Goal: Task Accomplishment & Management: Manage account settings

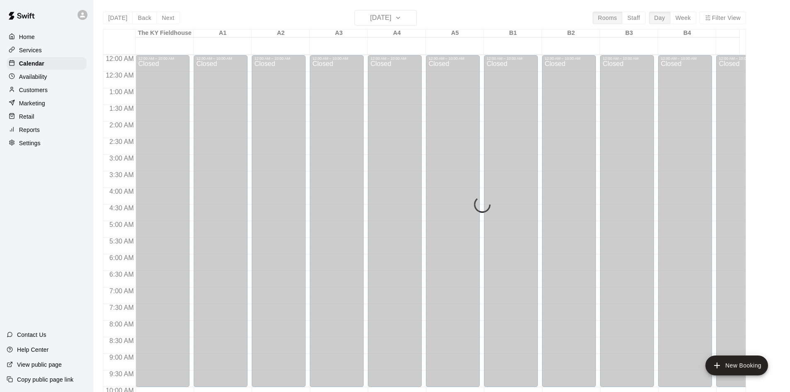
scroll to position [425, 0]
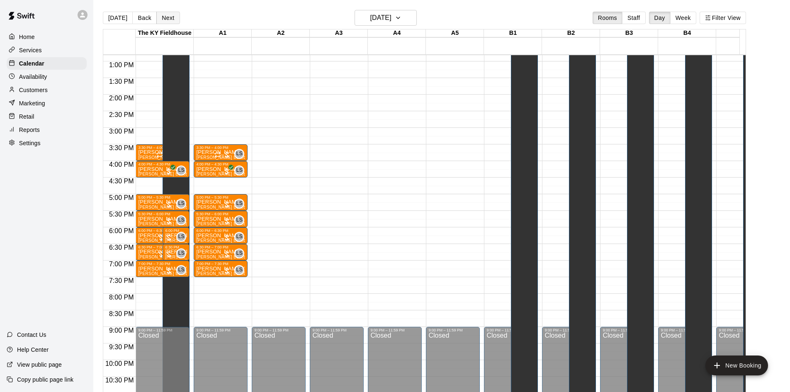
click at [167, 21] on button "Next" at bounding box center [167, 18] width 23 height 12
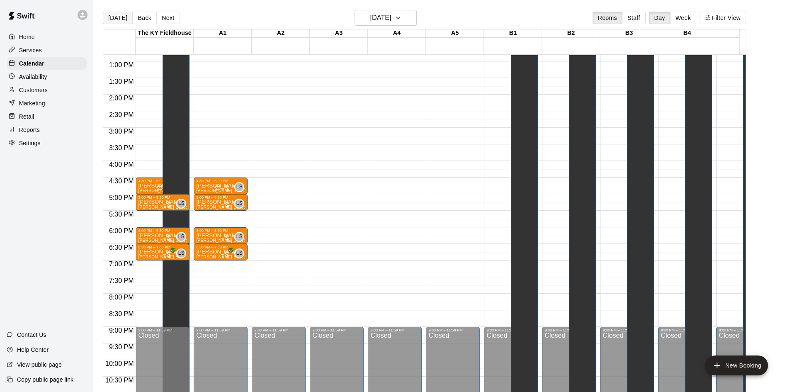
click at [119, 16] on button "[DATE]" at bounding box center [118, 18] width 30 height 12
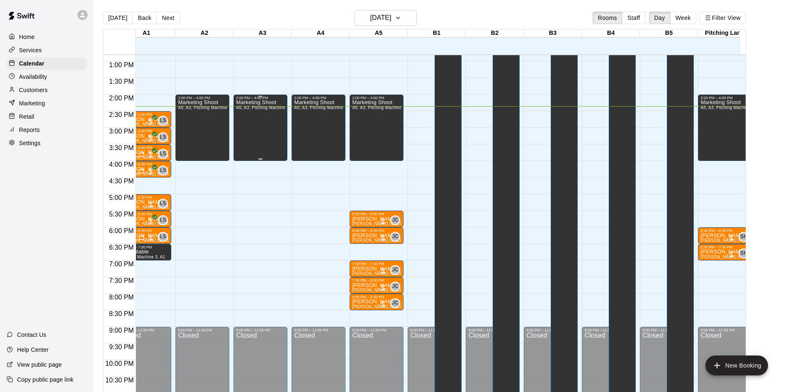
scroll to position [0, 0]
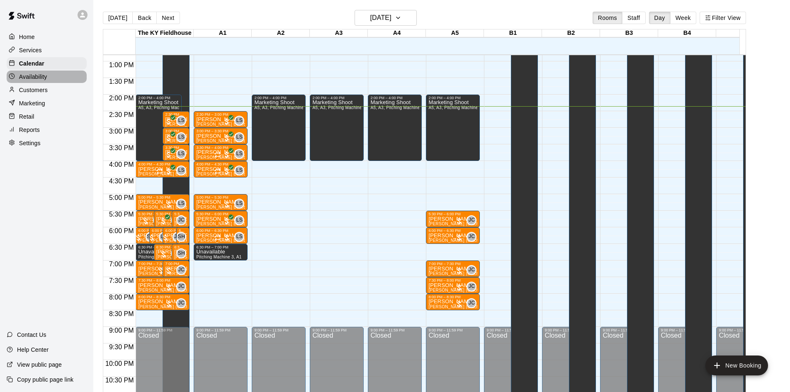
click at [44, 80] on p "Availability" at bounding box center [33, 77] width 28 height 8
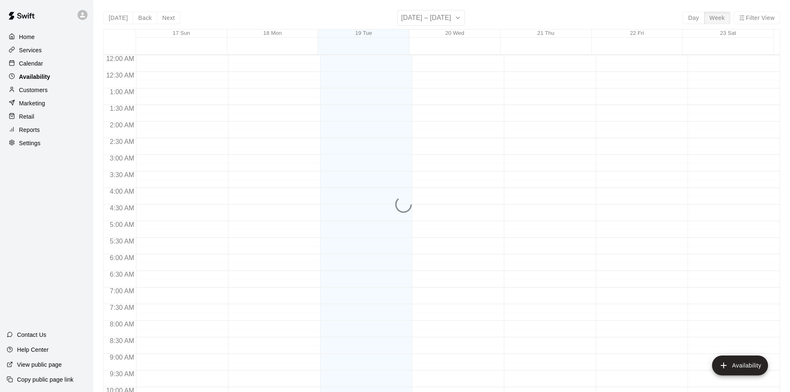
scroll to position [450, 0]
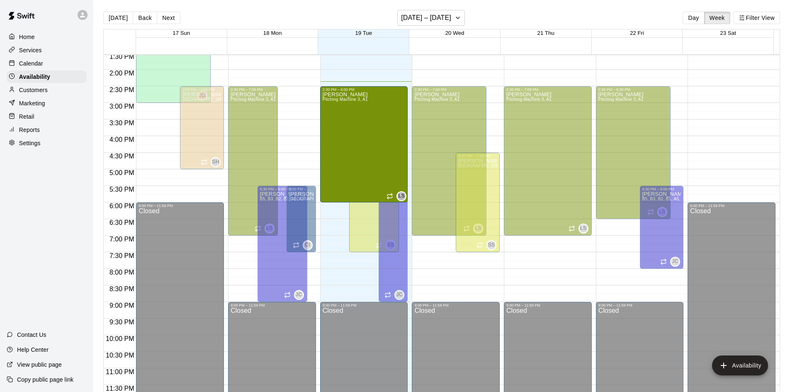
drag, startPoint x: 341, startPoint y: 234, endPoint x: 339, endPoint y: 205, distance: 29.1
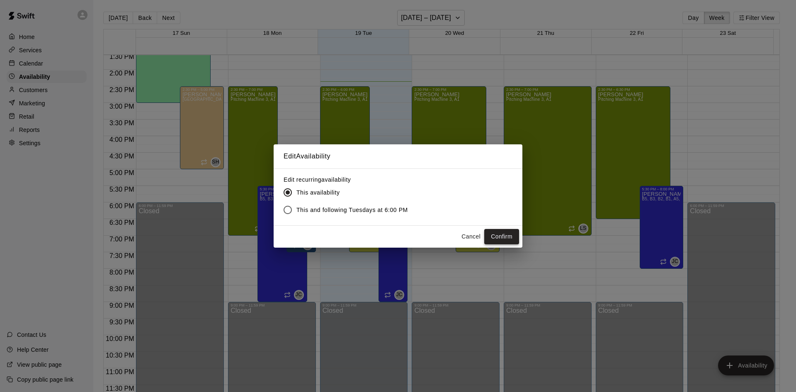
click at [504, 236] on button "Confirm" at bounding box center [501, 236] width 35 height 15
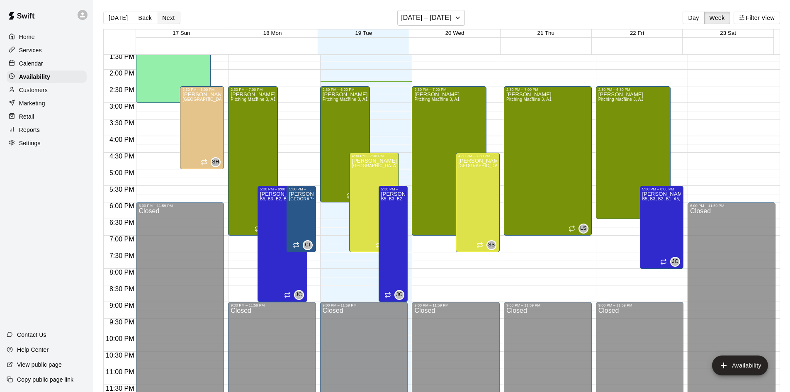
click at [166, 16] on button "Next" at bounding box center [168, 18] width 23 height 12
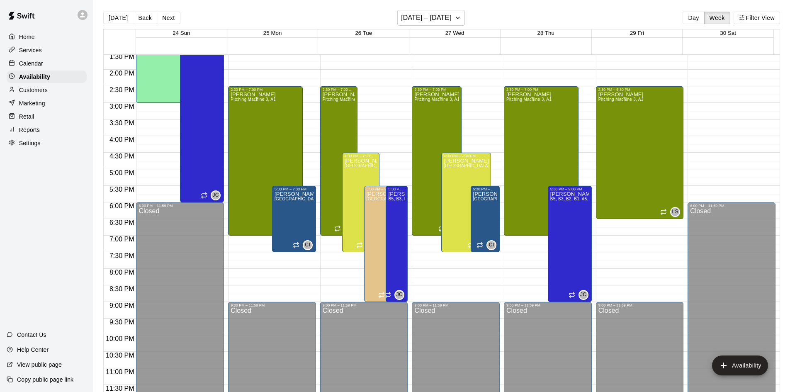
click at [57, 66] on div "Calendar" at bounding box center [47, 63] width 80 height 12
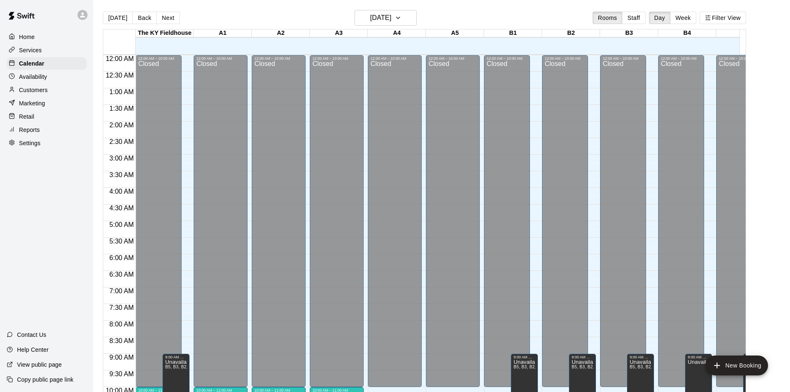
scroll to position [425, 0]
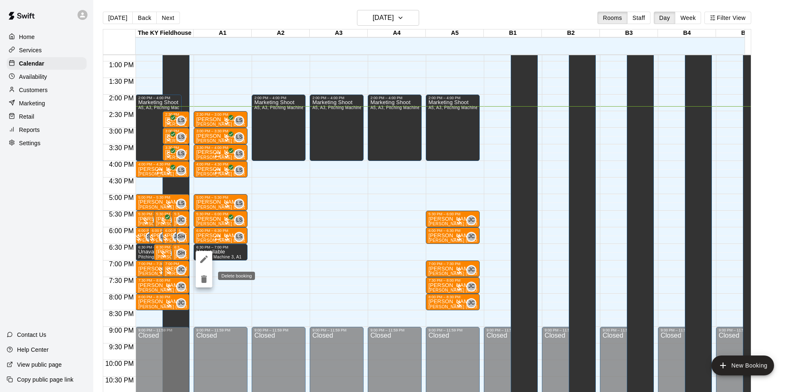
click at [204, 278] on icon "delete" at bounding box center [204, 278] width 6 height 7
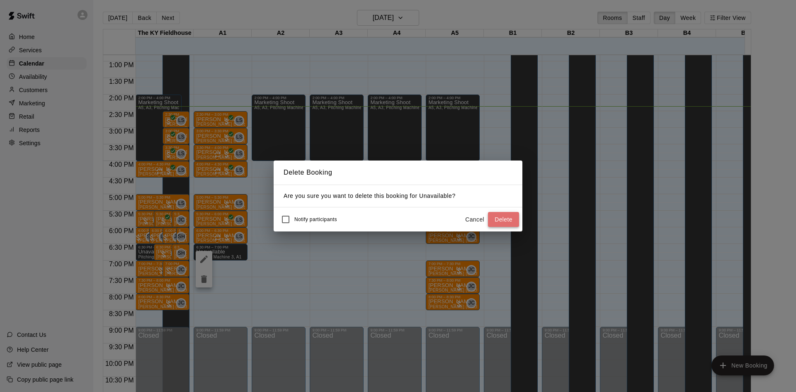
click at [501, 217] on button "Delete" at bounding box center [503, 219] width 31 height 15
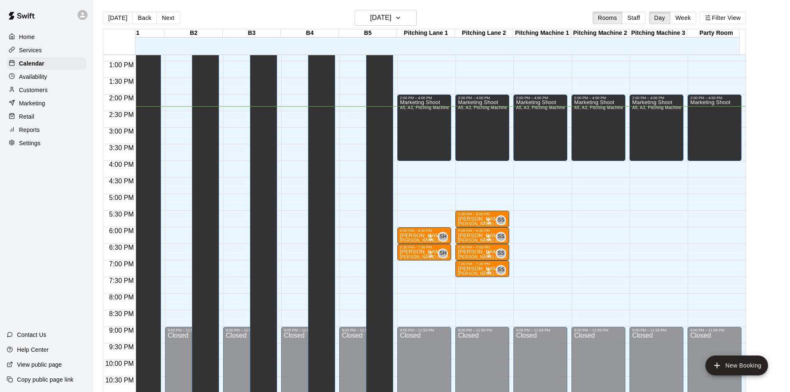
scroll to position [0, 0]
